Goal: Transaction & Acquisition: Book appointment/travel/reservation

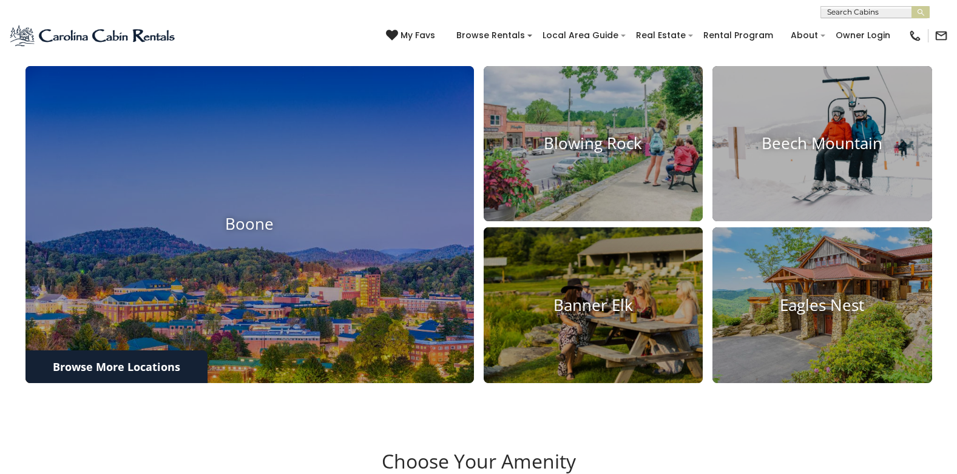
scroll to position [546, 0]
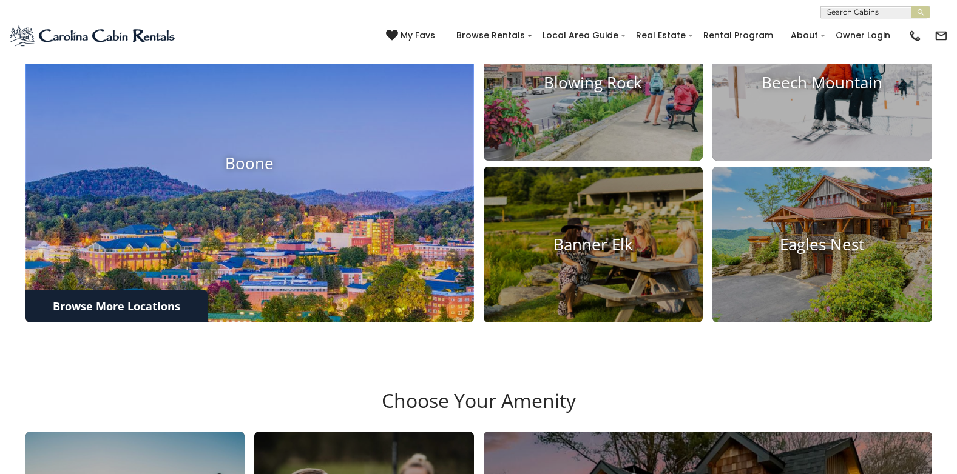
click at [305, 246] on img at bounding box center [249, 164] width 493 height 349
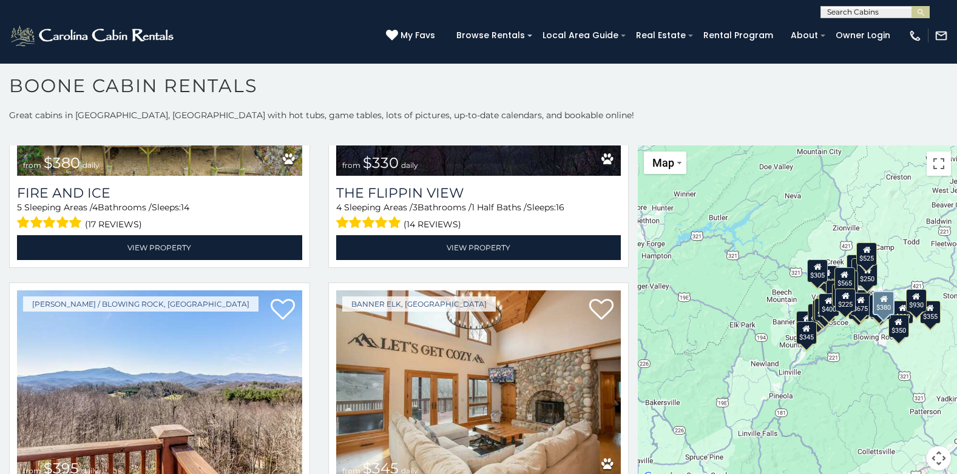
scroll to position [3336, 0]
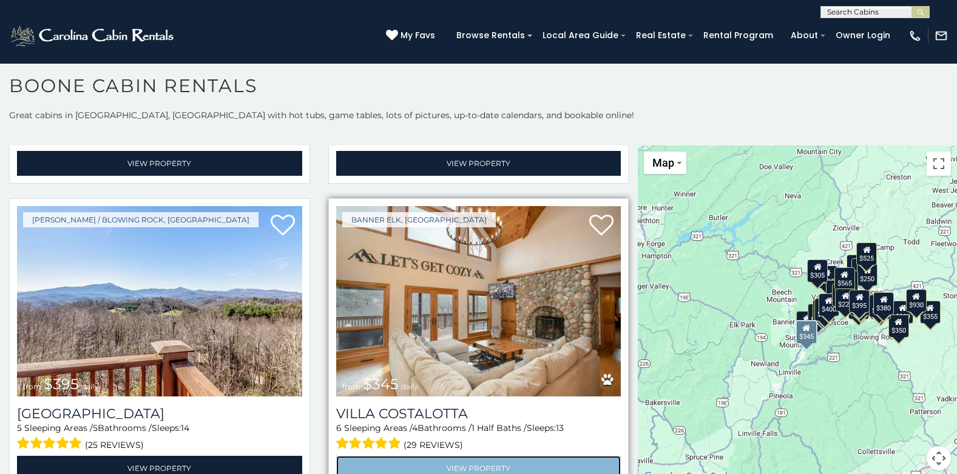
click at [446, 456] on link "View Property" at bounding box center [478, 468] width 285 height 25
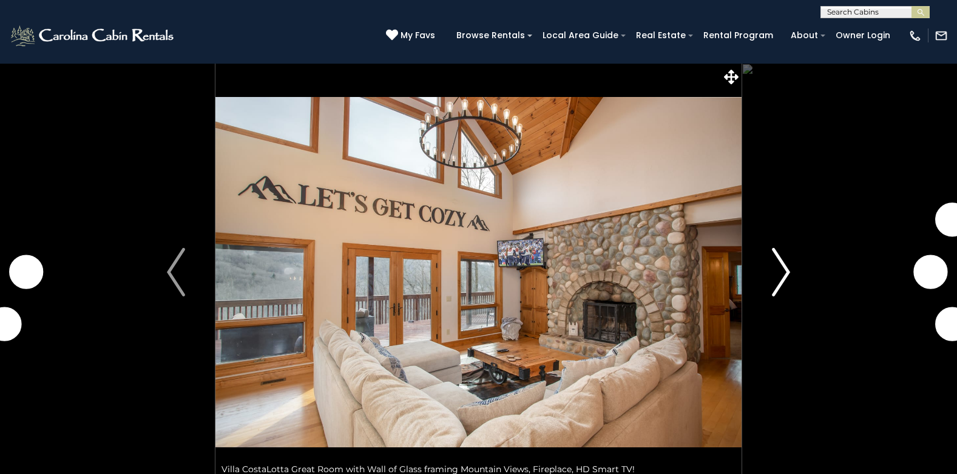
click at [781, 266] on img "Next" at bounding box center [781, 272] width 18 height 49
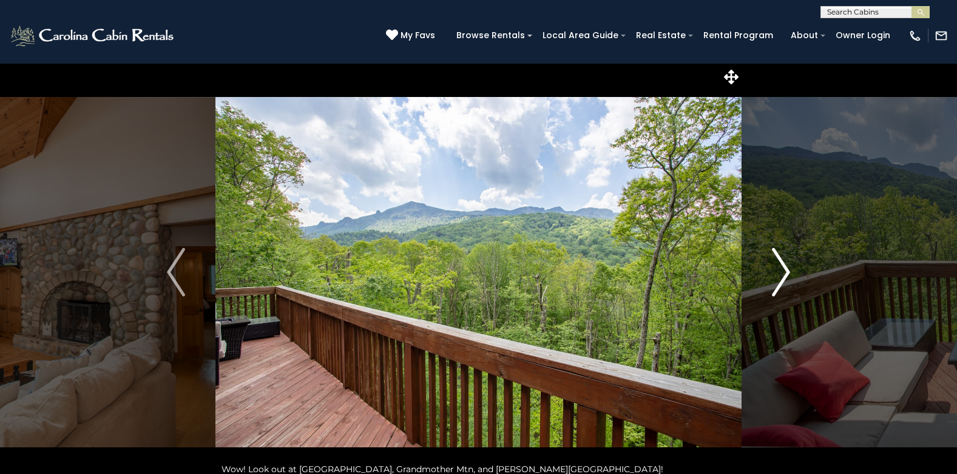
click at [781, 266] on img "Next" at bounding box center [781, 272] width 18 height 49
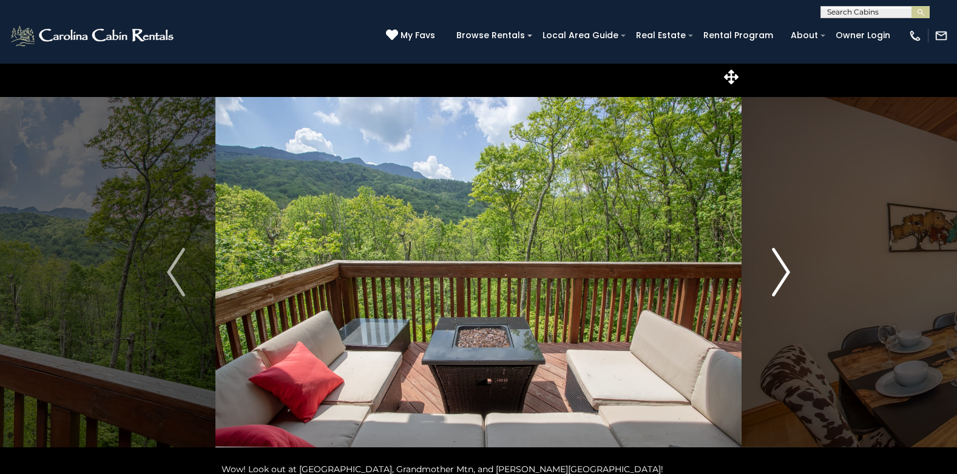
click at [781, 266] on img "Next" at bounding box center [781, 272] width 18 height 49
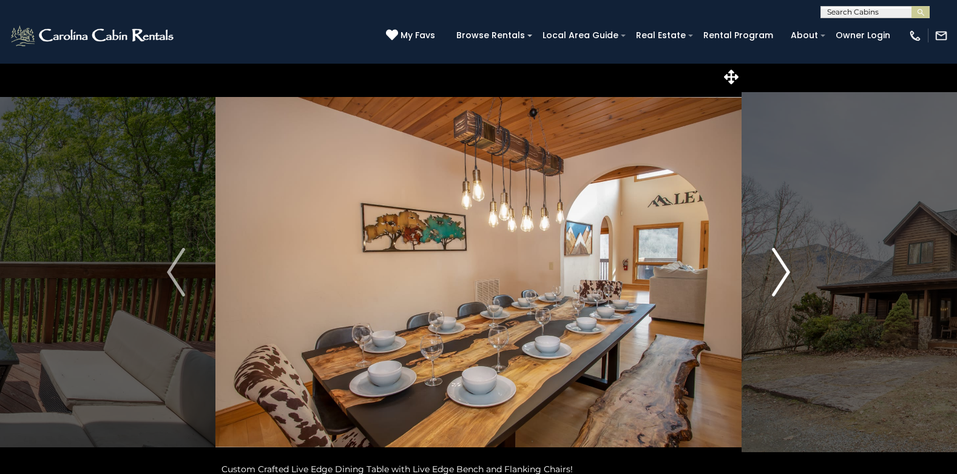
click at [781, 266] on img "Next" at bounding box center [781, 272] width 18 height 49
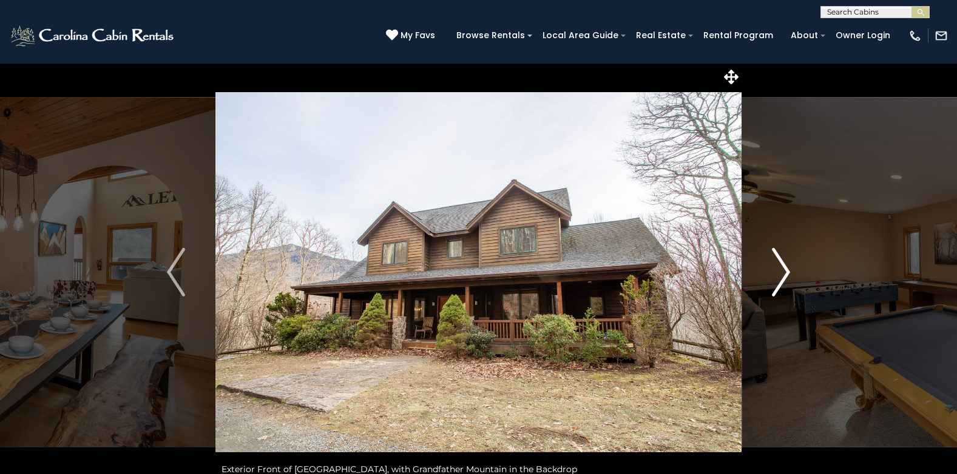
click at [781, 266] on img "Next" at bounding box center [781, 272] width 18 height 49
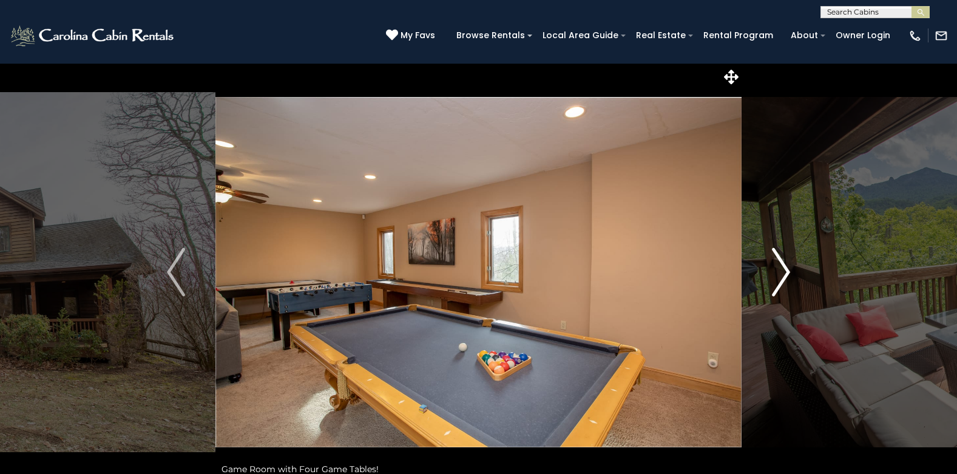
click at [781, 266] on img "Next" at bounding box center [781, 272] width 18 height 49
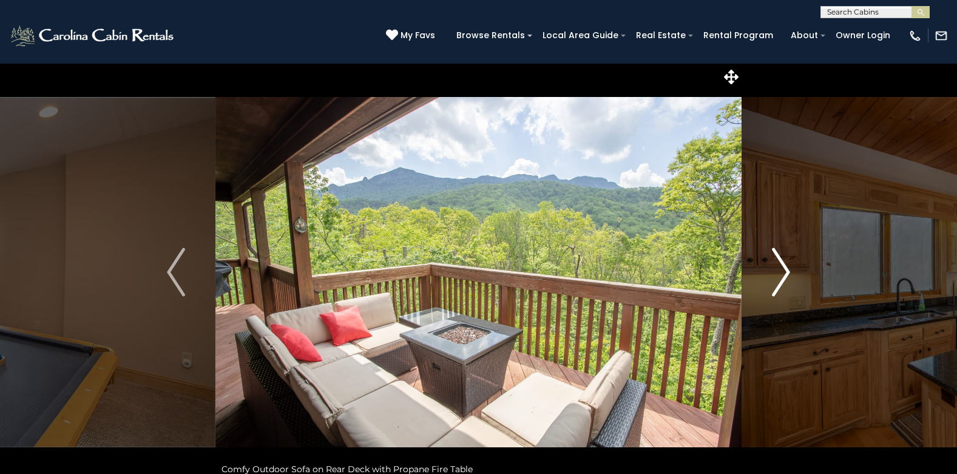
click at [781, 266] on img "Next" at bounding box center [781, 272] width 18 height 49
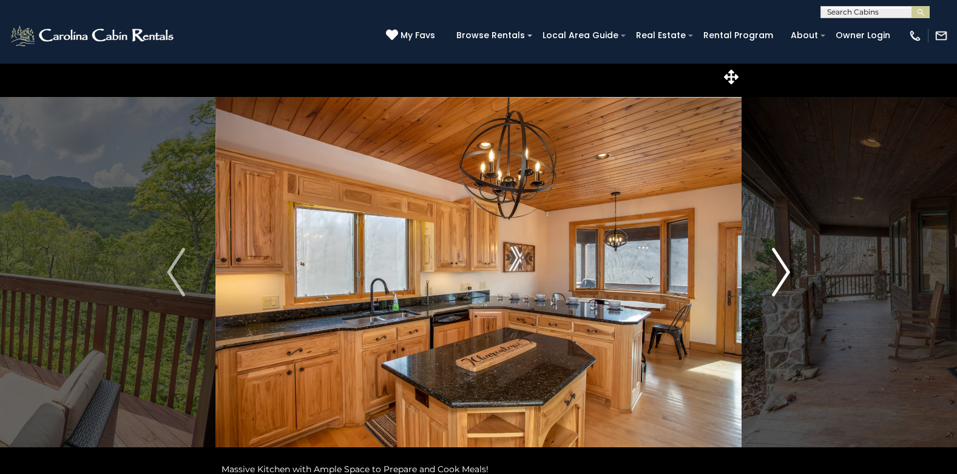
click at [781, 266] on img "Next" at bounding box center [781, 272] width 18 height 49
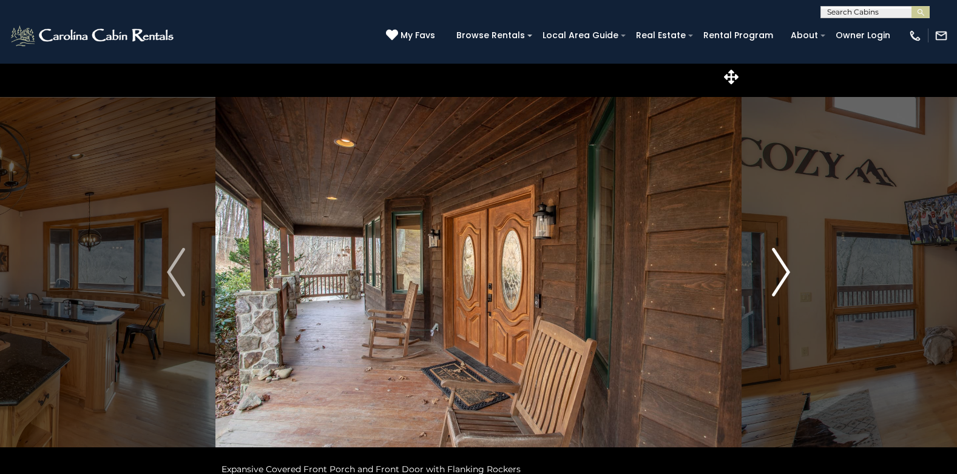
click at [781, 266] on img "Next" at bounding box center [781, 272] width 18 height 49
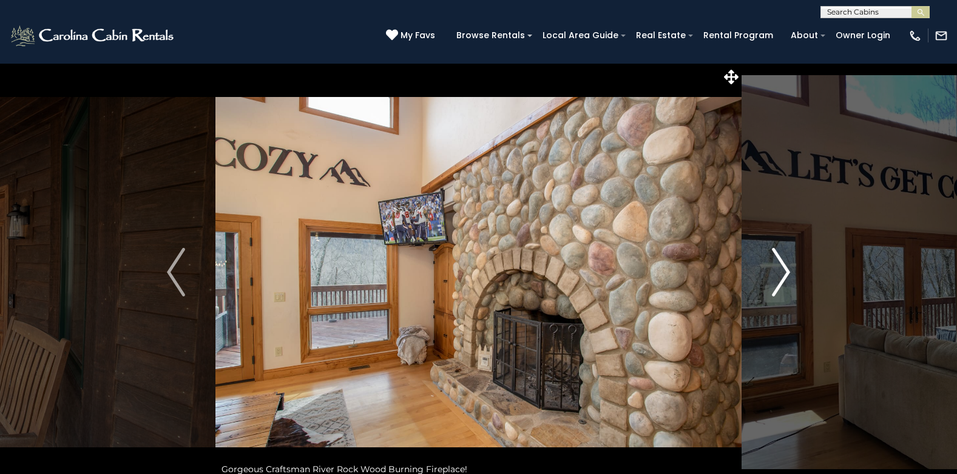
click at [781, 266] on img "Next" at bounding box center [781, 272] width 18 height 49
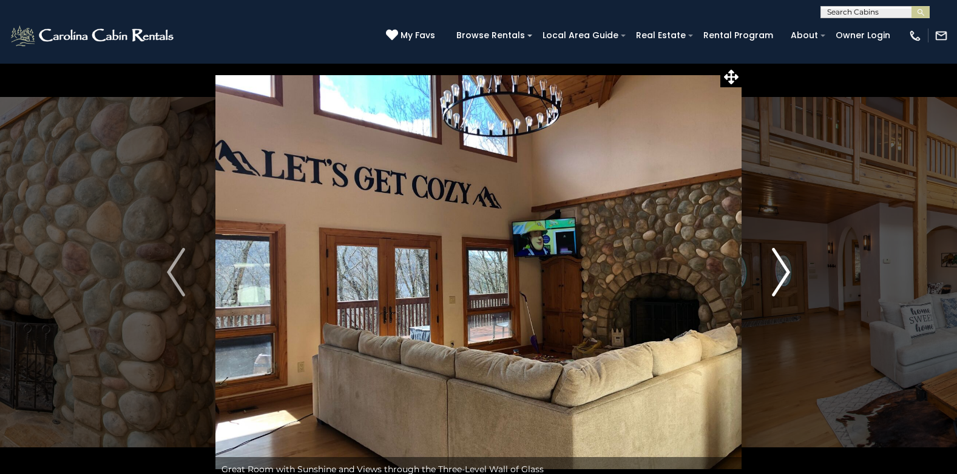
click at [781, 266] on img "Next" at bounding box center [781, 272] width 18 height 49
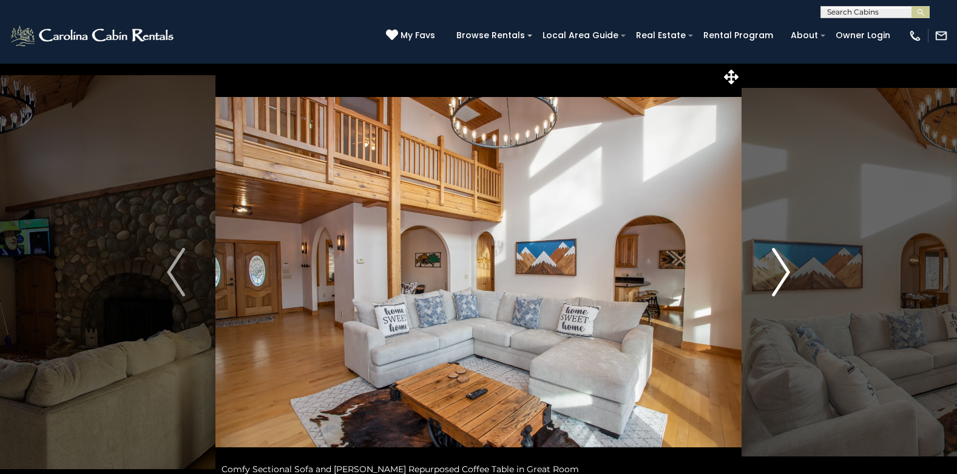
click at [781, 266] on img "Next" at bounding box center [781, 272] width 18 height 49
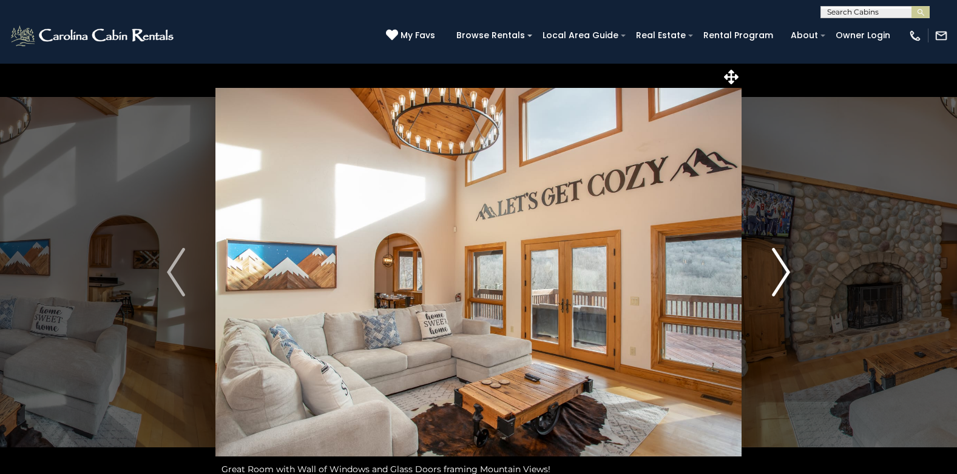
click at [781, 266] on img "Next" at bounding box center [781, 272] width 18 height 49
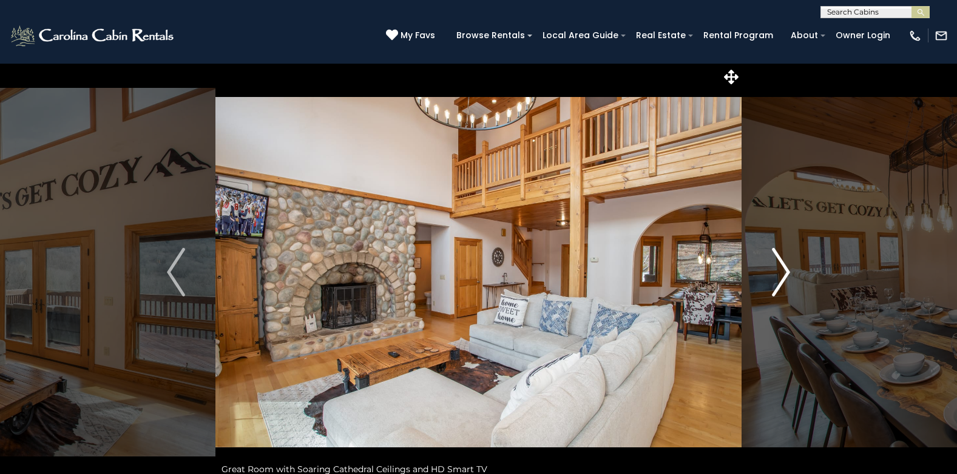
click at [781, 266] on img "Next" at bounding box center [781, 272] width 18 height 49
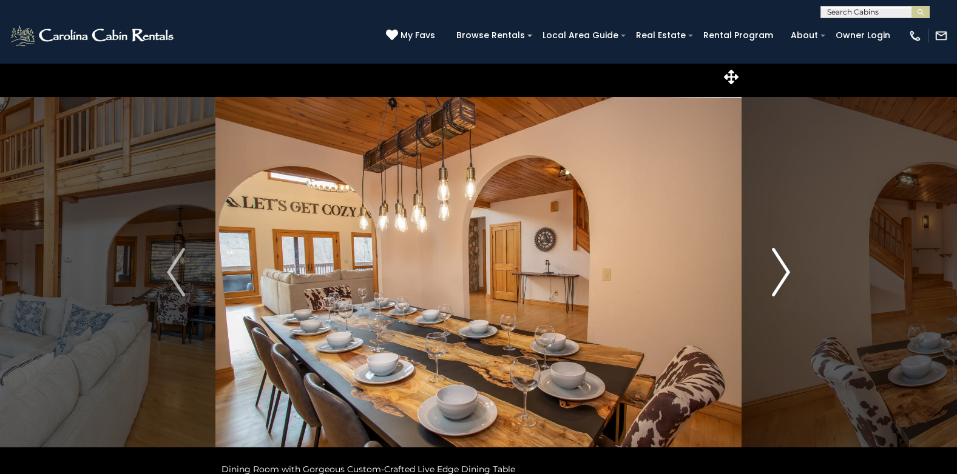
click at [781, 266] on img "Next" at bounding box center [781, 272] width 18 height 49
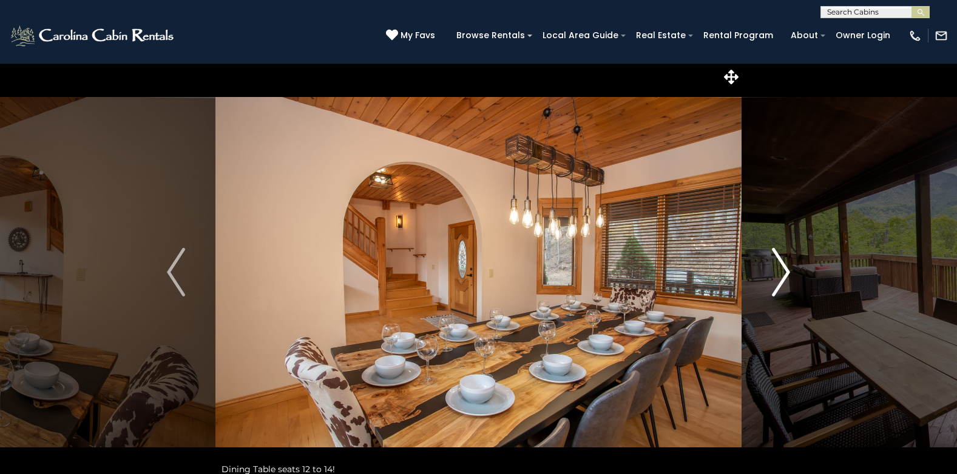
click at [781, 266] on img "Next" at bounding box center [781, 272] width 18 height 49
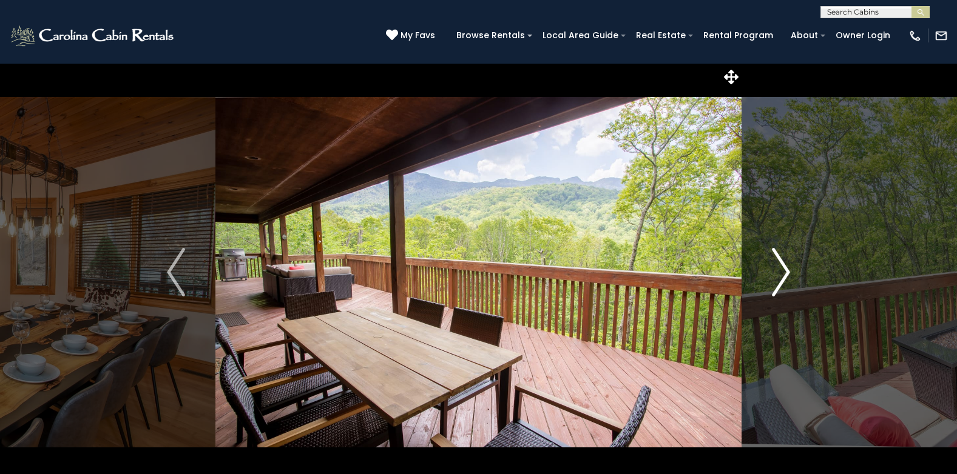
click at [781, 266] on img "Next" at bounding box center [781, 272] width 18 height 49
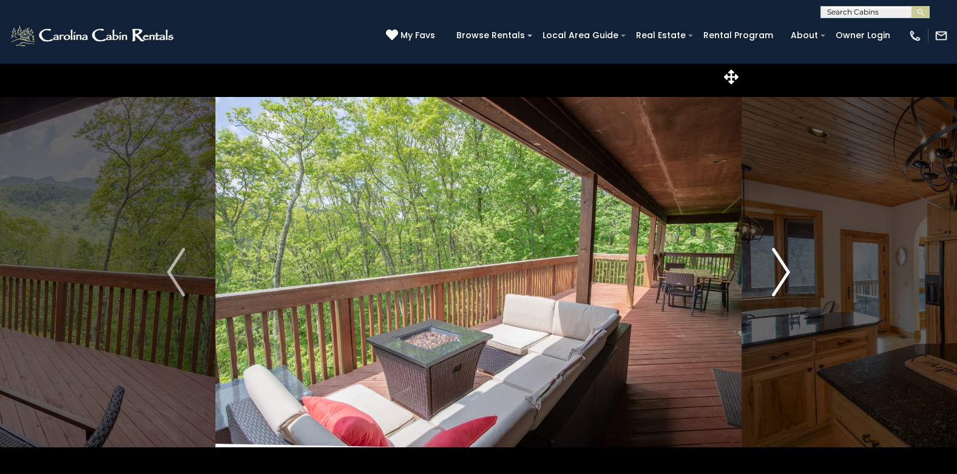
click at [781, 266] on img "Next" at bounding box center [781, 272] width 18 height 49
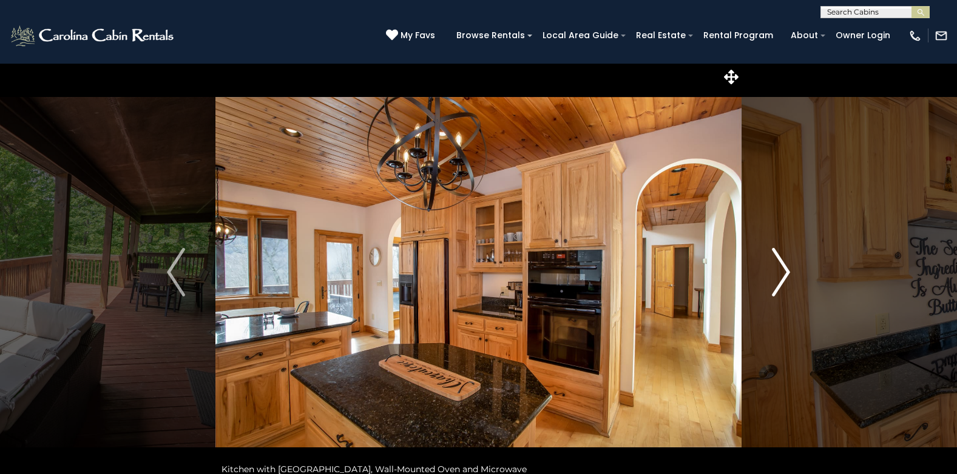
click at [781, 266] on img "Next" at bounding box center [781, 272] width 18 height 49
